Goal: Navigation & Orientation: Find specific page/section

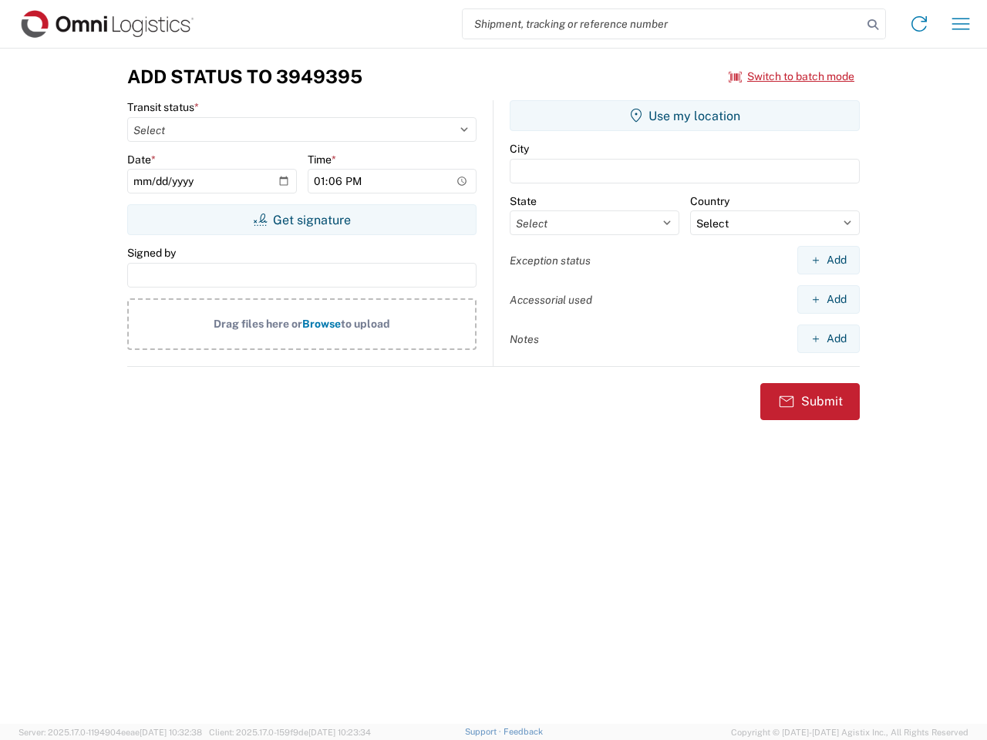
click at [662, 24] on input "search" at bounding box center [662, 23] width 399 height 29
click at [873, 25] on icon at bounding box center [873, 25] width 22 height 22
click at [919, 24] on icon at bounding box center [919, 24] width 25 height 25
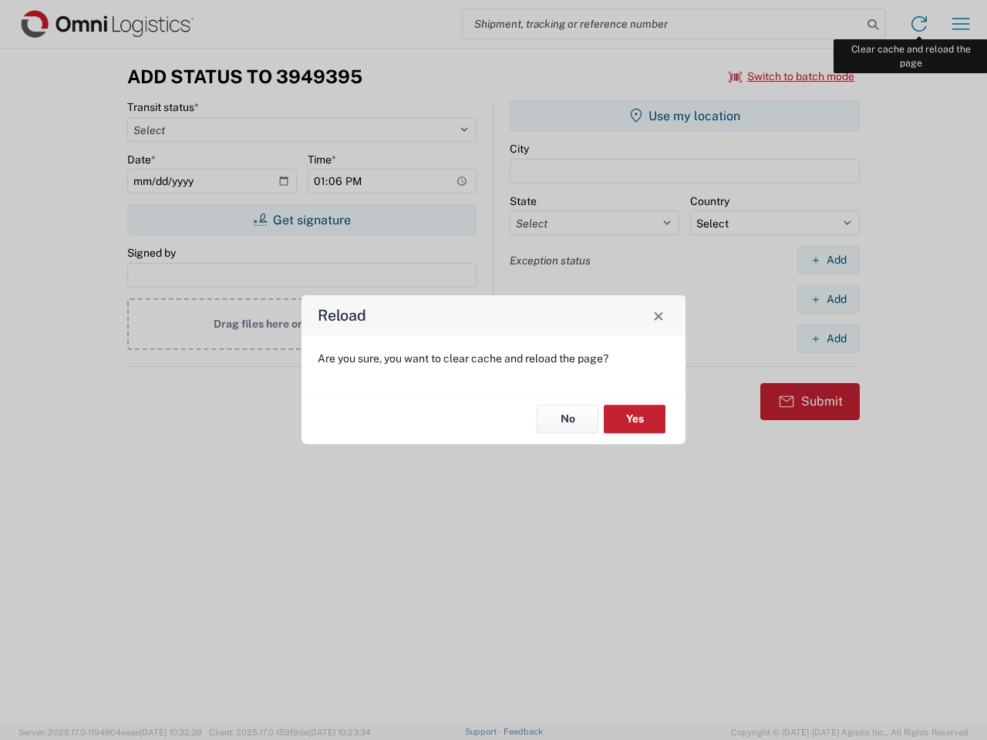
click at [960, 24] on div "Reload Are you sure, you want to clear cache and reload the page? No Yes" at bounding box center [493, 370] width 987 height 740
click at [792, 76] on div "Reload Are you sure, you want to clear cache and reload the page? No Yes" at bounding box center [493, 370] width 987 height 740
click at [301, 220] on div "Reload Are you sure, you want to clear cache and reload the page? No Yes" at bounding box center [493, 370] width 987 height 740
click at [685, 116] on div "Reload Are you sure, you want to clear cache and reload the page? No Yes" at bounding box center [493, 370] width 987 height 740
click at [828, 260] on div "Reload Are you sure, you want to clear cache and reload the page? No Yes" at bounding box center [493, 370] width 987 height 740
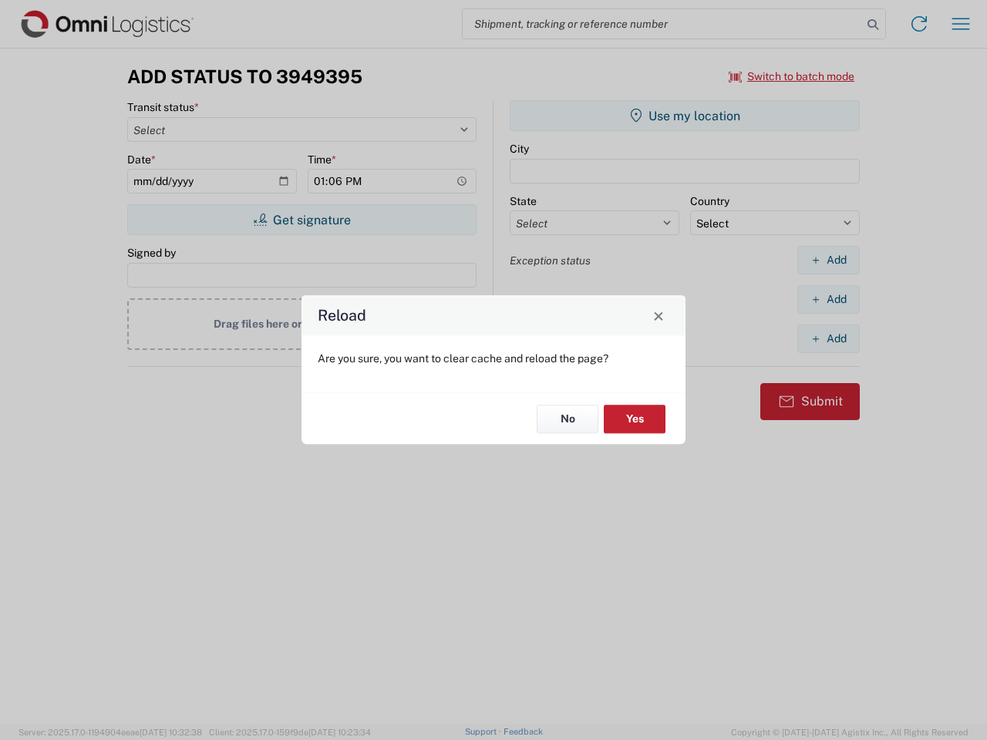
click at [828, 299] on div "Reload Are you sure, you want to clear cache and reload the page? No Yes" at bounding box center [493, 370] width 987 height 740
click at [828, 338] on div "Reload Are you sure, you want to clear cache and reload the page? No Yes" at bounding box center [493, 370] width 987 height 740
